Goal: Task Accomplishment & Management: Complete application form

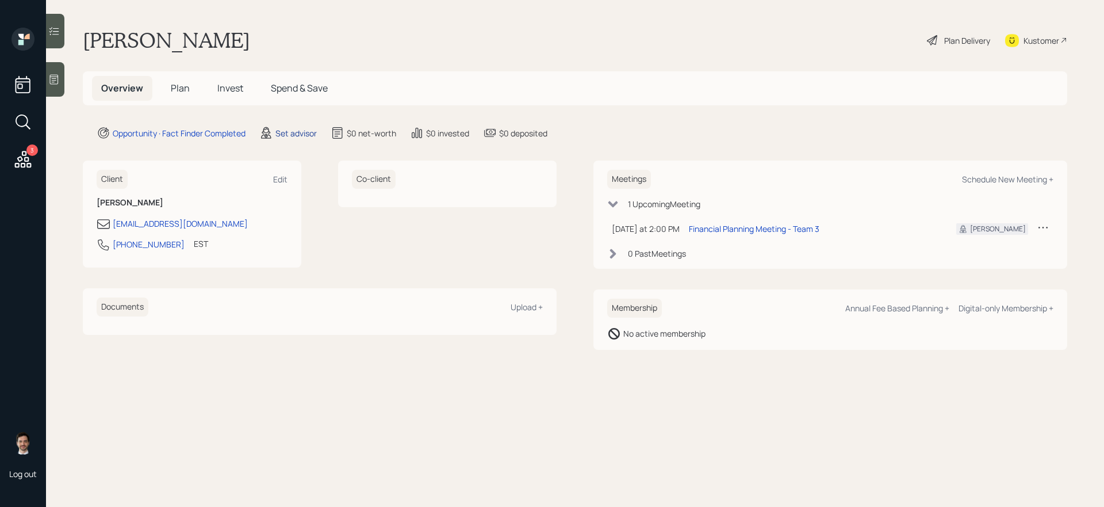
click at [291, 136] on div "Set advisor" at bounding box center [296, 133] width 41 height 12
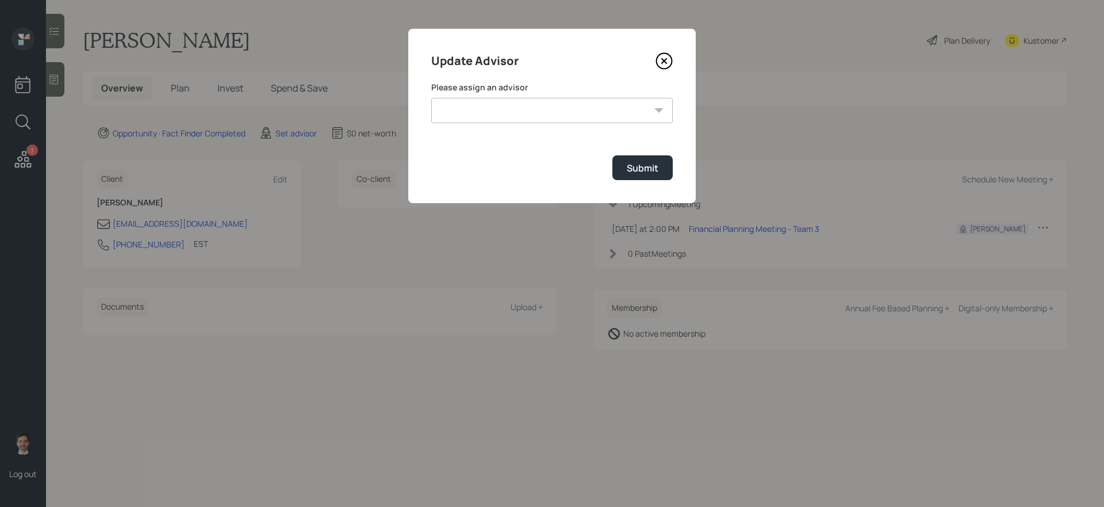
click at [468, 114] on select "[PERSON_NAME] [PERSON_NAME] End [PERSON_NAME] [PERSON_NAME] [PERSON_NAME] [PERS…" at bounding box center [552, 110] width 242 height 25
select select "ef6b64e1-8f62-4a74-b865-a7df4b35b836"
click at [431, 98] on select "[PERSON_NAME] [PERSON_NAME] End [PERSON_NAME] [PERSON_NAME] [PERSON_NAME] [PERS…" at bounding box center [552, 110] width 242 height 25
click at [658, 170] on div "Submit" at bounding box center [643, 168] width 32 height 13
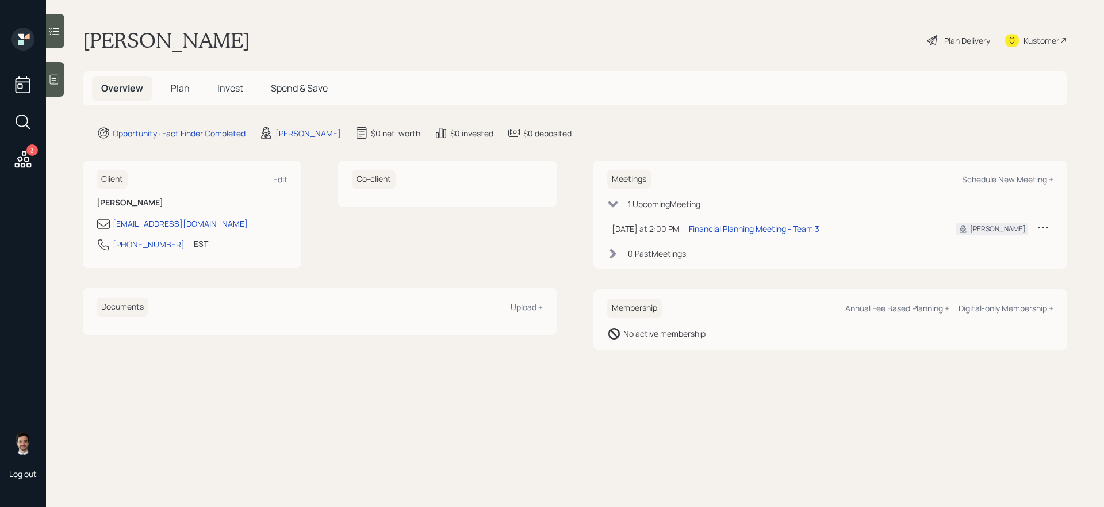
click at [183, 82] on span "Plan" at bounding box center [180, 88] width 19 height 13
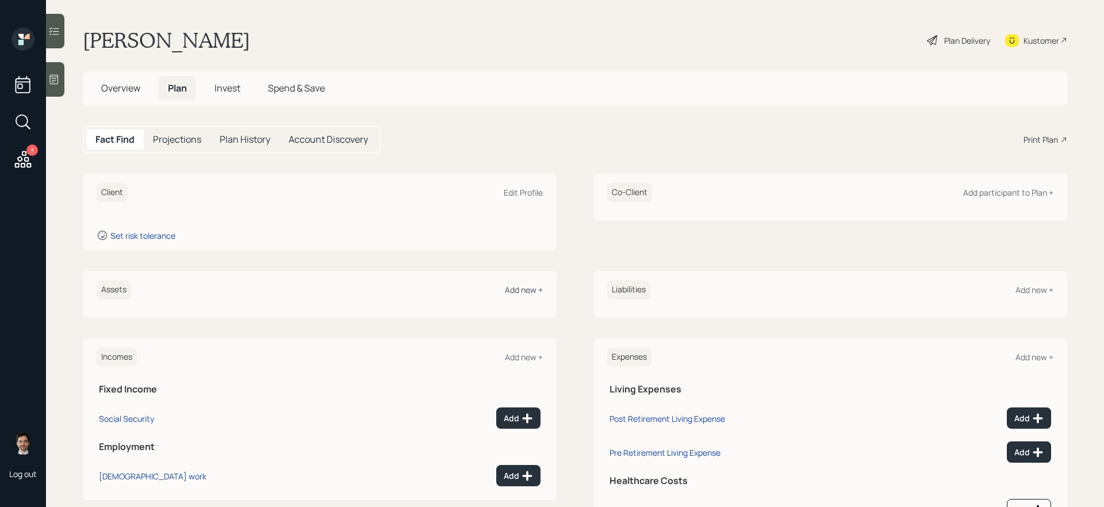
click at [526, 289] on div "Add new +" at bounding box center [524, 289] width 38 height 11
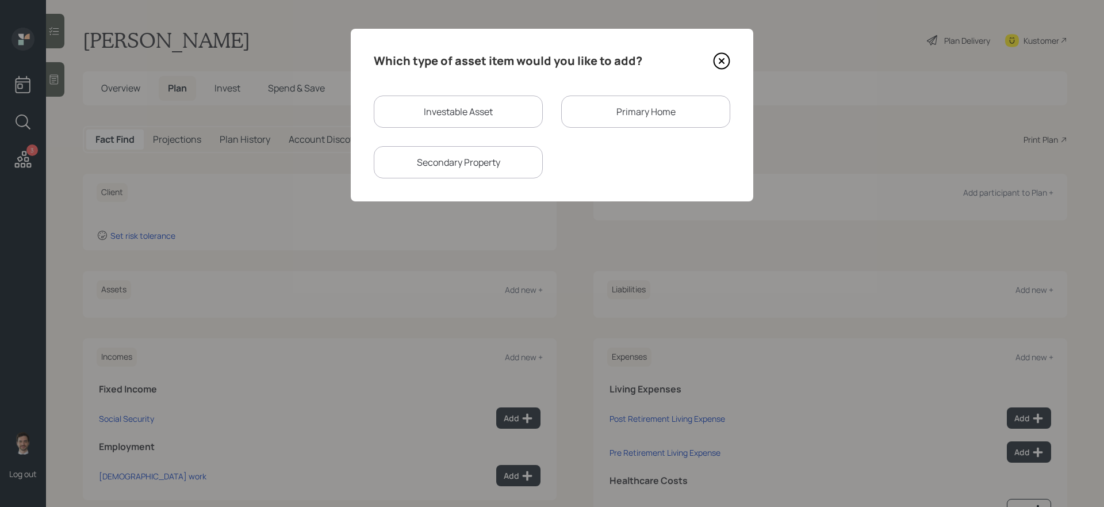
click at [469, 103] on div "Investable Asset" at bounding box center [458, 111] width 169 height 32
select select "taxable"
select select "balanced"
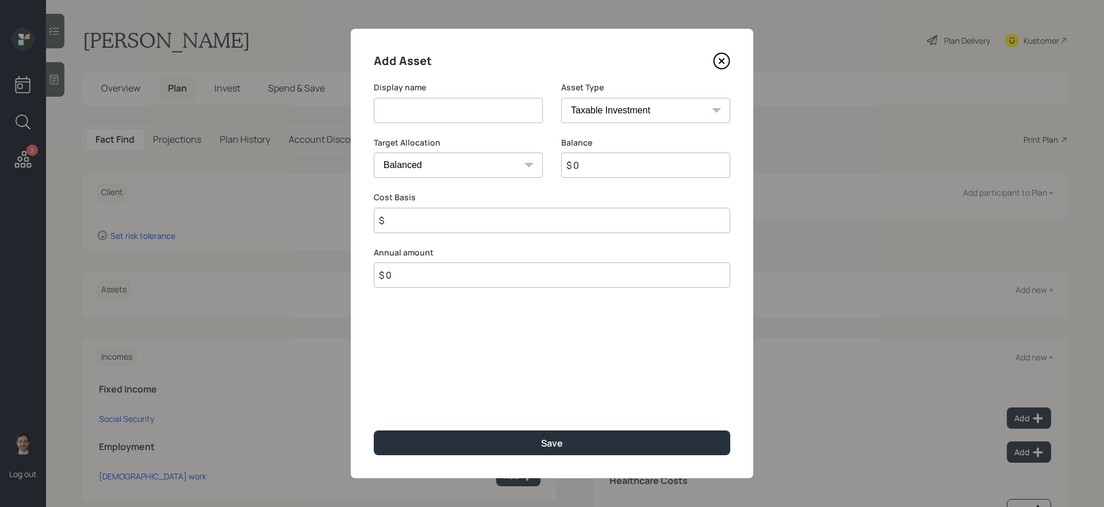
click at [460, 127] on div "Display name" at bounding box center [458, 109] width 169 height 55
click at [453, 106] on input at bounding box center [458, 110] width 169 height 25
type input "CD"
type input "$ 100,000"
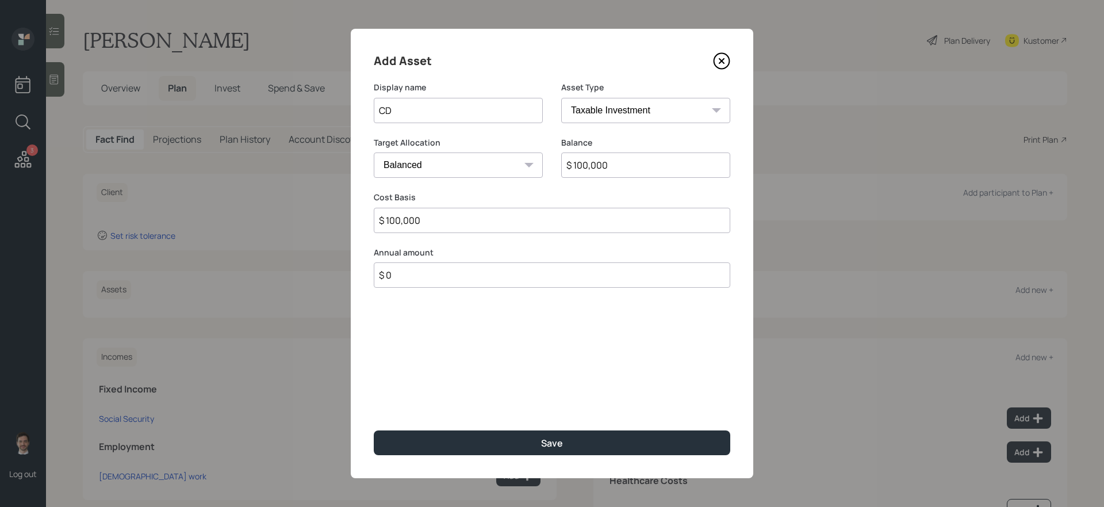
click at [374, 427] on button "Save" at bounding box center [552, 442] width 357 height 25
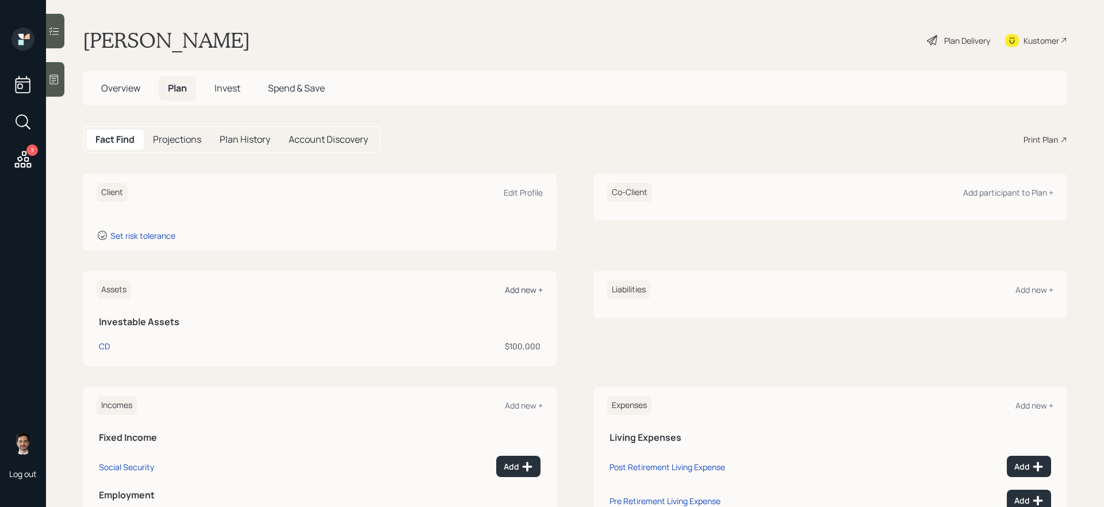
click at [525, 293] on div "Add new +" at bounding box center [524, 289] width 38 height 11
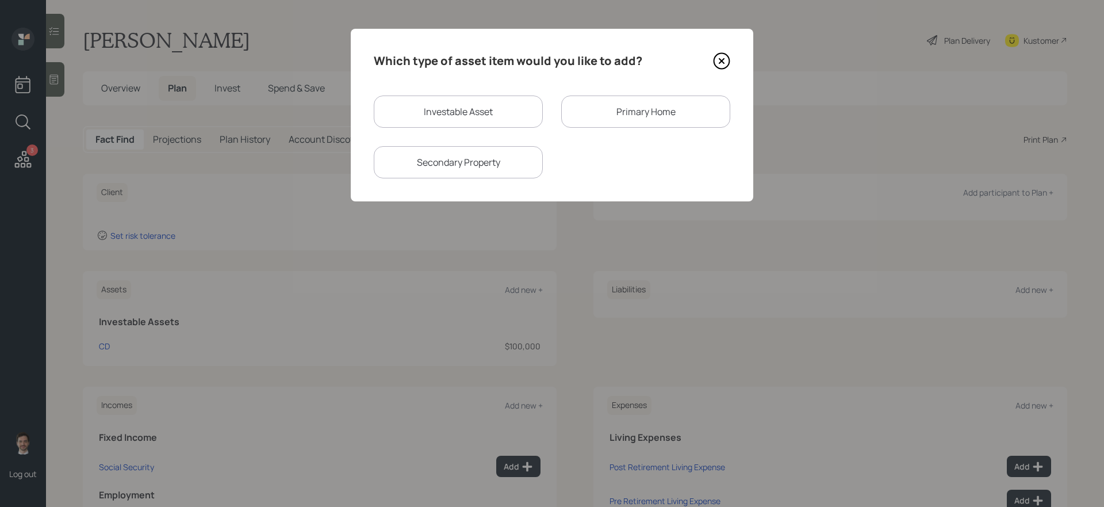
click at [467, 108] on div "Investable Asset" at bounding box center [458, 111] width 169 height 32
select select "taxable"
select select "balanced"
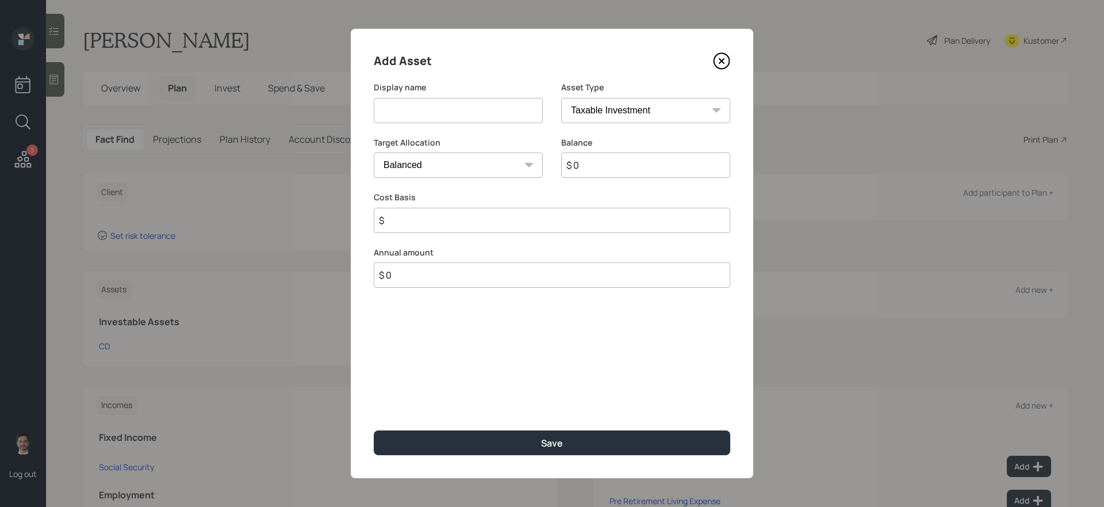
click at [460, 104] on input at bounding box center [458, 110] width 169 height 25
type input "Cash to invest"
type input "$ 175,000"
click at [418, 155] on select "Cash Conservative Balanced Aggressive" at bounding box center [458, 164] width 169 height 25
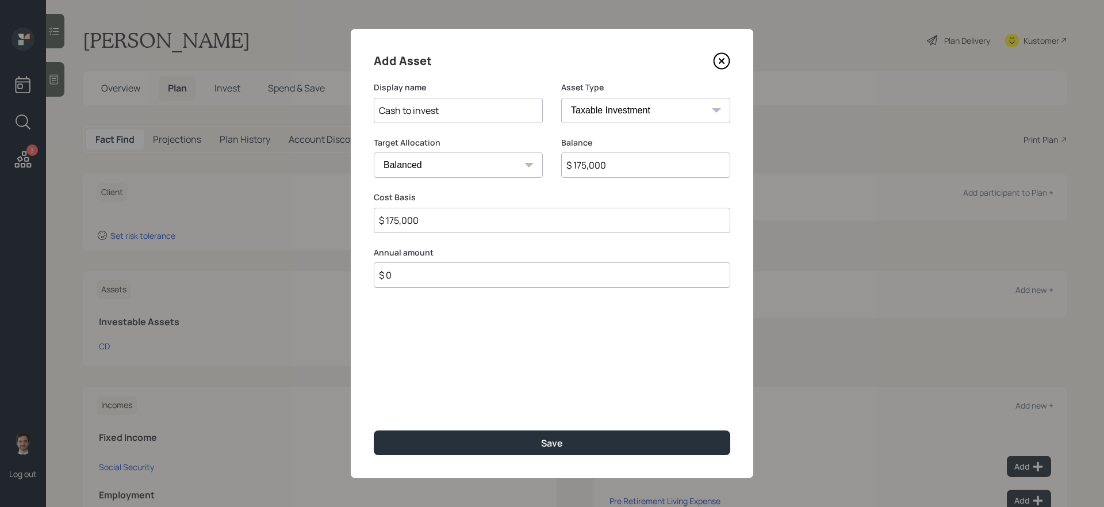
select select "uninvested"
click at [374, 152] on select "Cash Conservative Balanced Aggressive" at bounding box center [458, 164] width 169 height 25
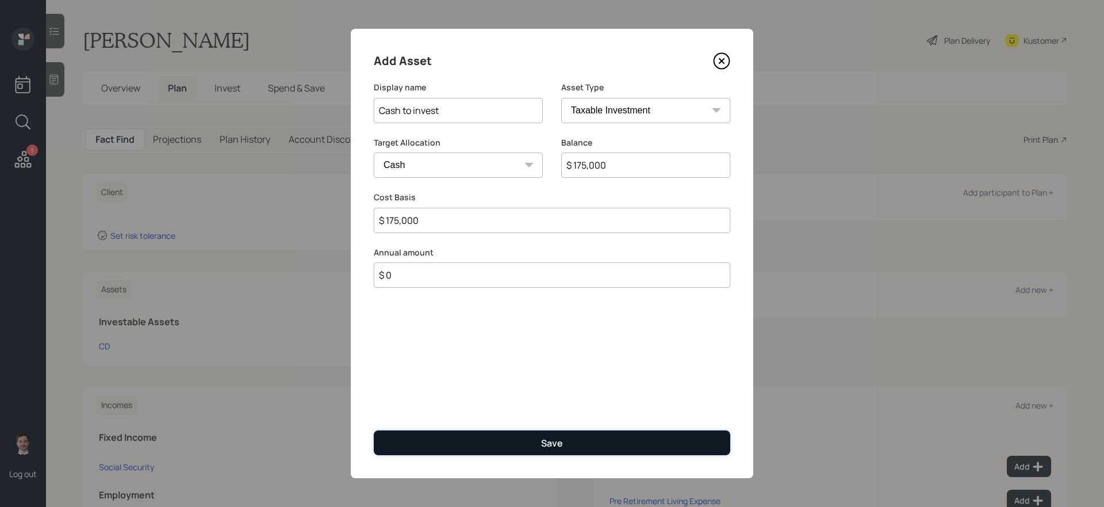
click at [458, 427] on button "Save" at bounding box center [552, 442] width 357 height 25
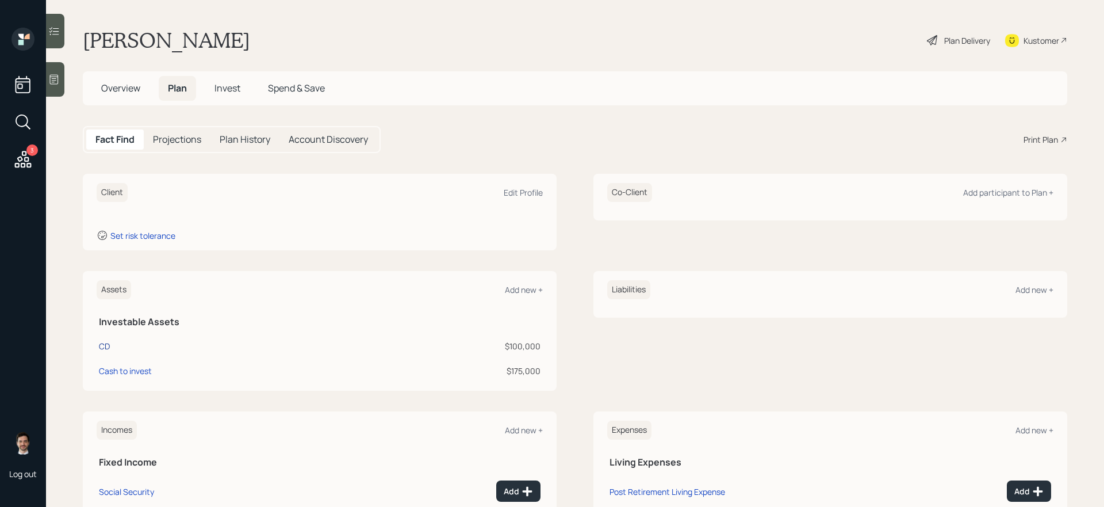
click at [100, 343] on div "CD" at bounding box center [104, 346] width 11 height 12
select select "taxable"
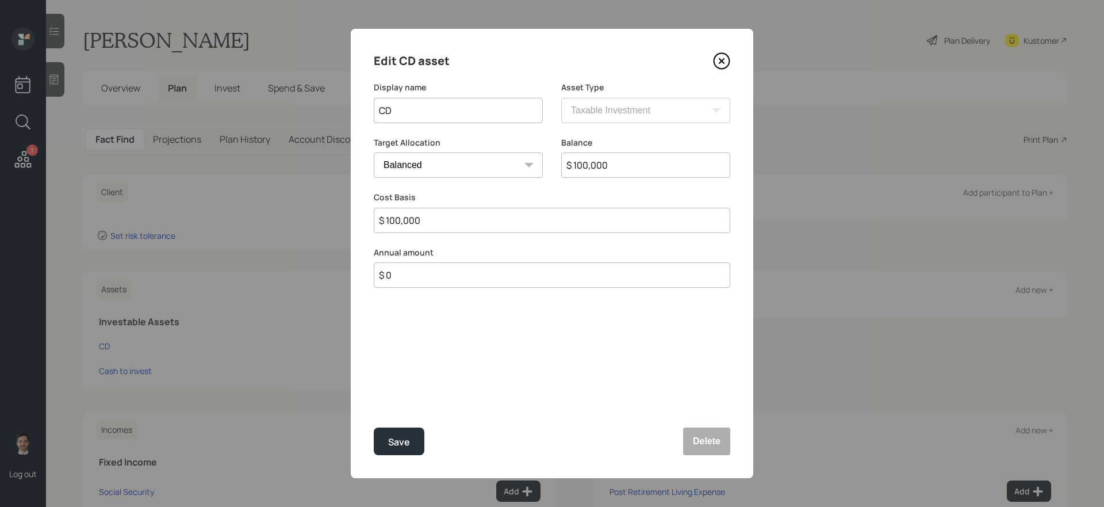
click at [434, 165] on select "Cash Conservative Balanced Aggressive" at bounding box center [458, 164] width 169 height 25
select select "uninvested"
click at [374, 152] on select "Cash Conservative Balanced Aggressive" at bounding box center [458, 164] width 169 height 25
click at [408, 427] on div "Save" at bounding box center [399, 442] width 22 height 16
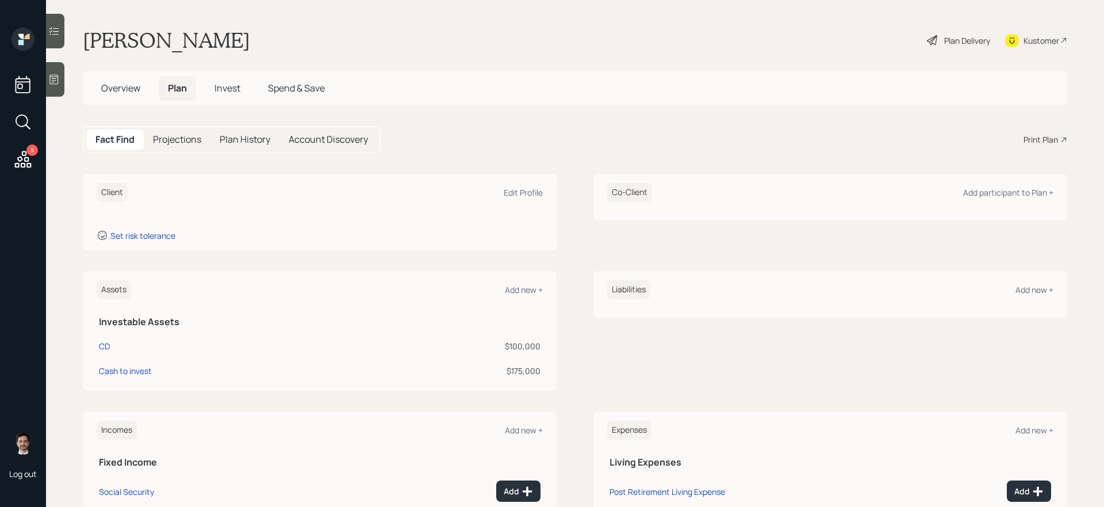
scroll to position [128, 0]
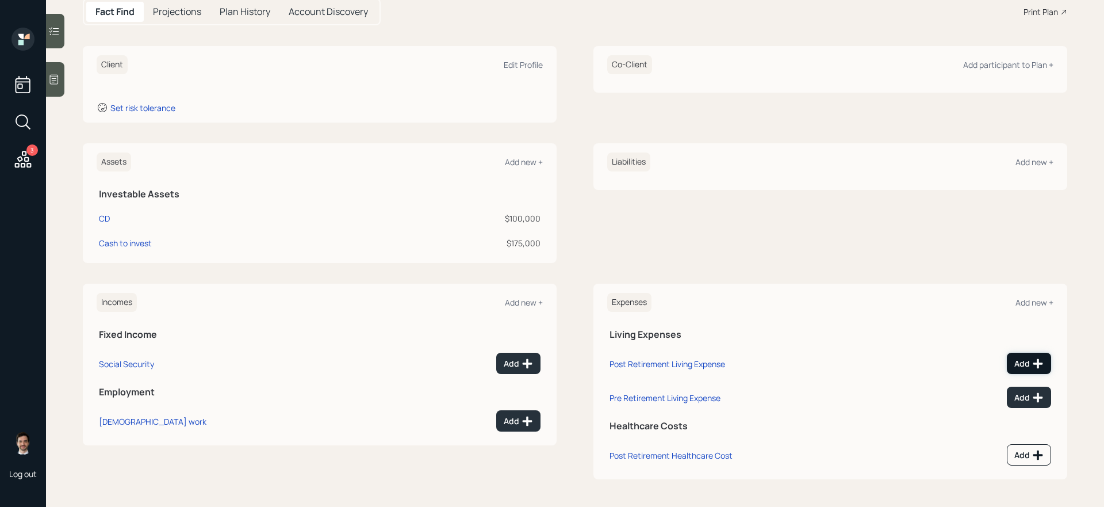
click at [845, 360] on div "Add" at bounding box center [1029, 364] width 29 height 12
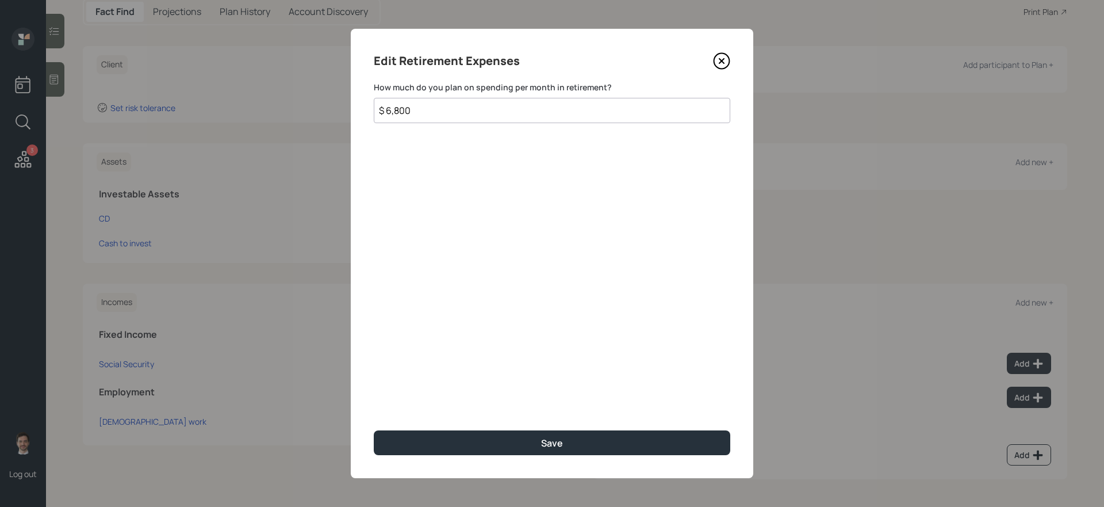
type input "$ 6,800"
click at [374, 427] on button "Save" at bounding box center [552, 442] width 357 height 25
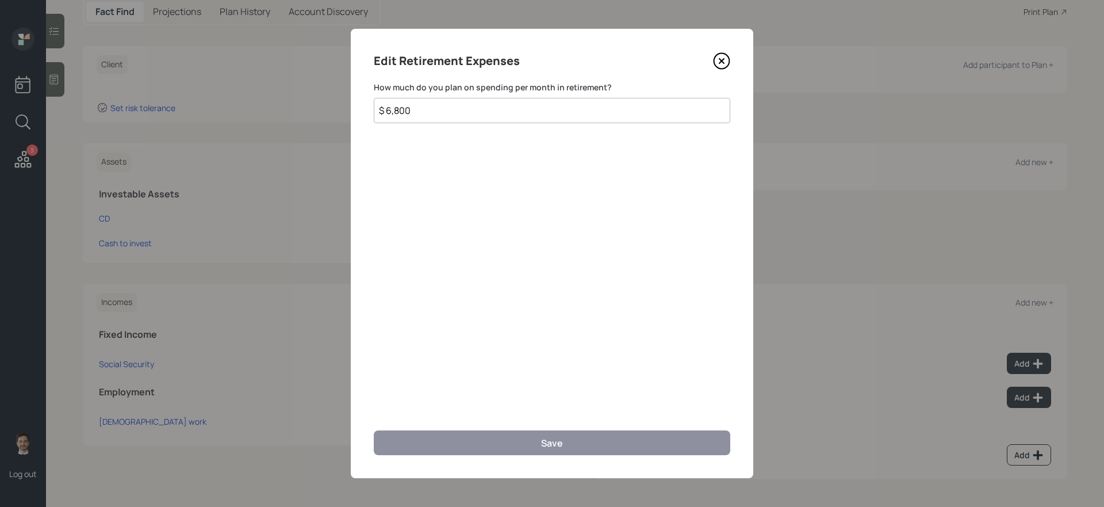
scroll to position [119, 0]
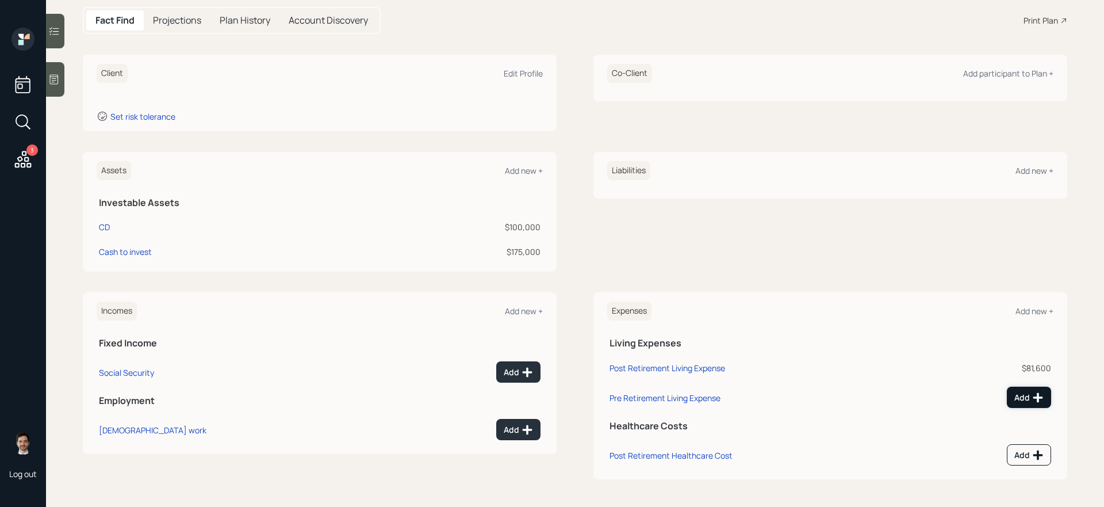
click at [845, 406] on button "Add" at bounding box center [1029, 397] width 44 height 21
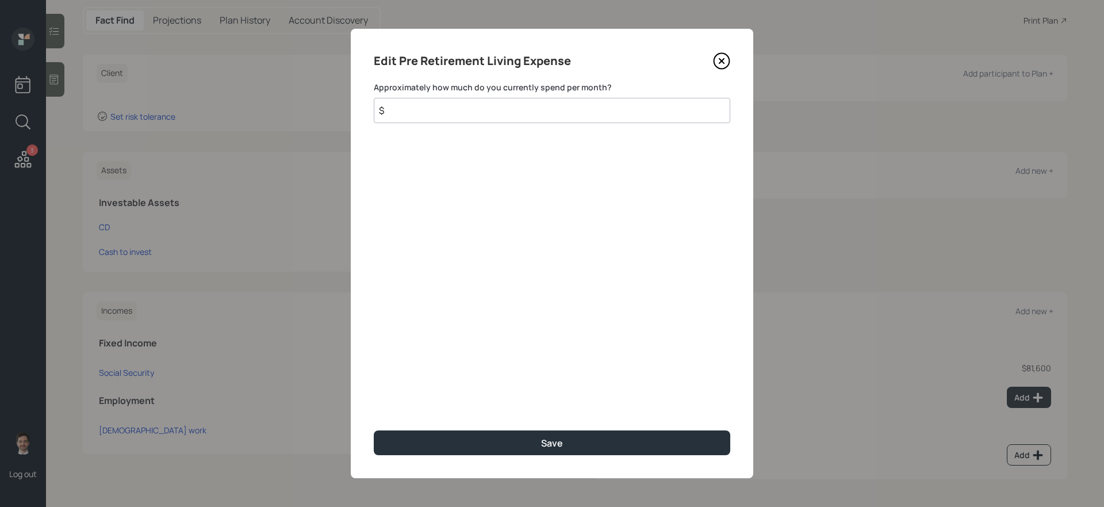
click at [539, 111] on input "$" at bounding box center [552, 110] width 357 height 25
type input "$ 6,800"
click at [374, 427] on button "Save" at bounding box center [552, 442] width 357 height 25
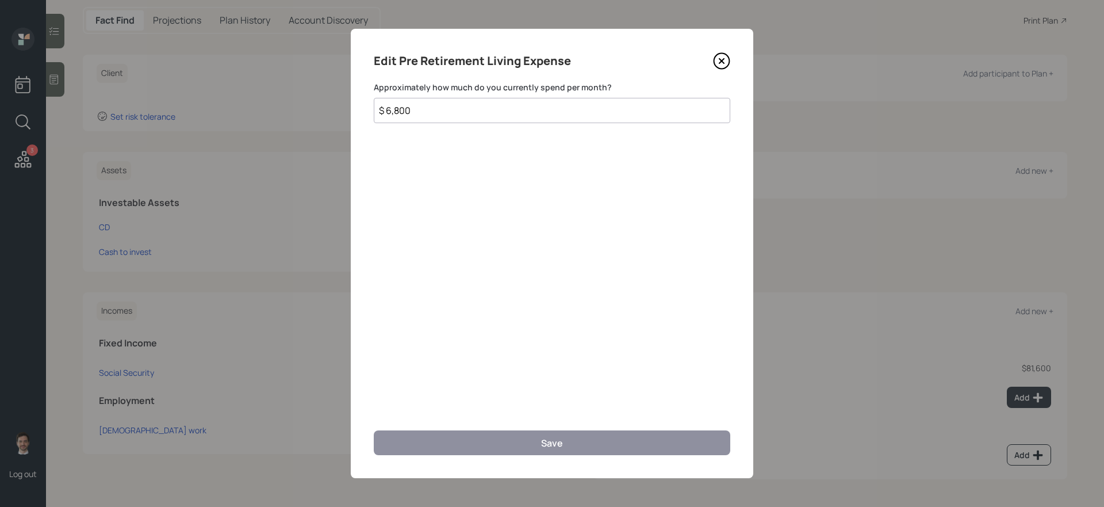
scroll to position [110, 0]
